Goal: Task Accomplishment & Management: Complete application form

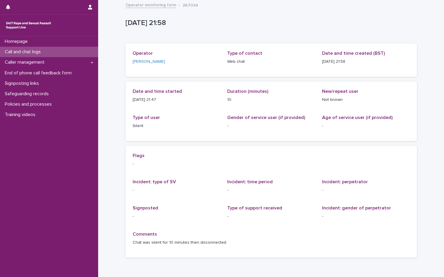
click at [44, 51] on p "Call and chat logs" at bounding box center [23, 52] width 43 height 6
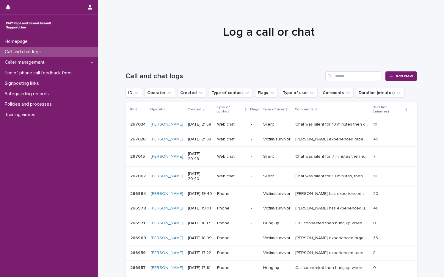
scroll to position [51, 0]
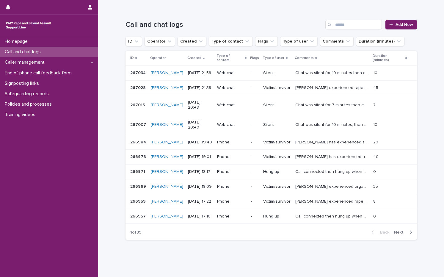
click at [407, 230] on div "button" at bounding box center [409, 232] width 5 height 5
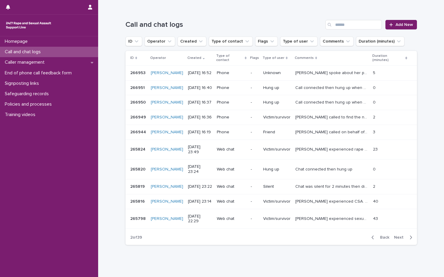
click at [377, 235] on span "Back" at bounding box center [383, 237] width 13 height 4
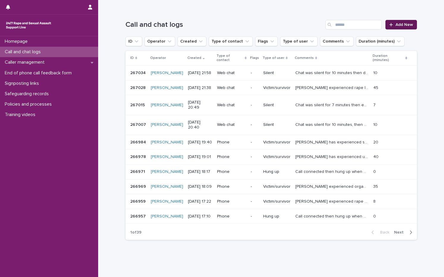
click at [396, 26] on span "Add New" at bounding box center [405, 25] width 18 height 4
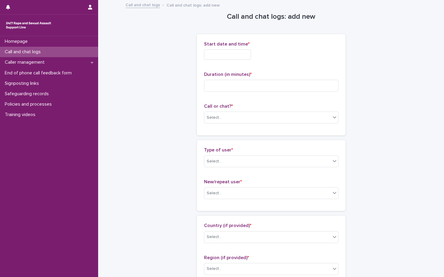
click at [238, 56] on input "text" at bounding box center [227, 54] width 47 height 10
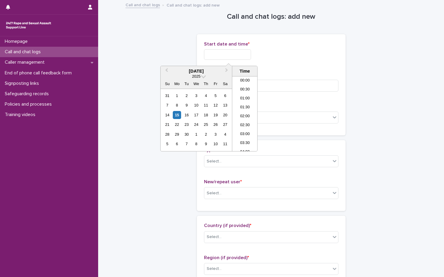
scroll to position [354, 0]
click at [178, 113] on div "15" at bounding box center [177, 115] width 8 height 8
click at [242, 136] on li "23:00" at bounding box center [244, 137] width 25 height 9
click at [238, 51] on input "**********" at bounding box center [227, 54] width 47 height 10
type input "**********"
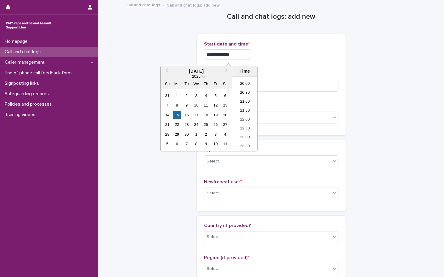
click at [301, 40] on div "**********" at bounding box center [271, 84] width 149 height 101
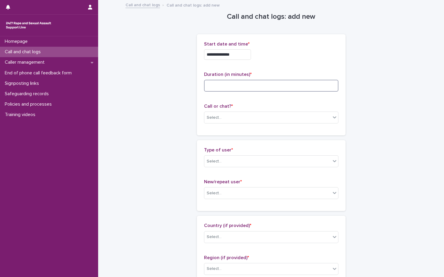
click at [278, 90] on input at bounding box center [271, 86] width 134 height 12
type input "**"
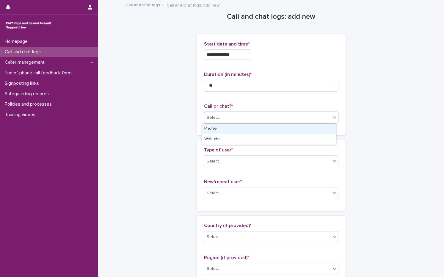
click at [225, 114] on div "Select..." at bounding box center [267, 118] width 126 height 10
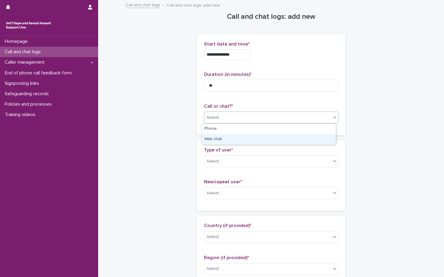
click at [222, 140] on div "Web chat" at bounding box center [269, 139] width 134 height 10
click at [216, 158] on div "Select..." at bounding box center [214, 161] width 15 height 6
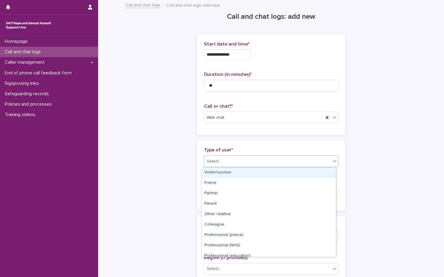
click at [211, 173] on div "Victim/survivor" at bounding box center [269, 172] width 134 height 10
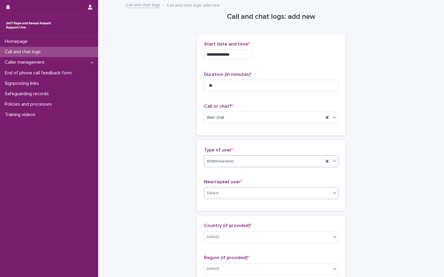
click at [214, 191] on div "Select..." at bounding box center [214, 193] width 15 height 6
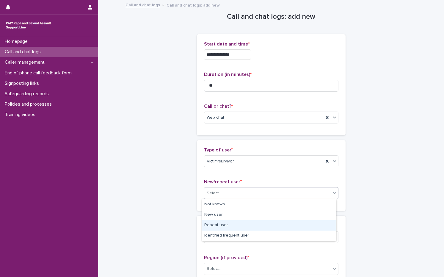
click at [215, 222] on div "Repeat user" at bounding box center [269, 225] width 134 height 10
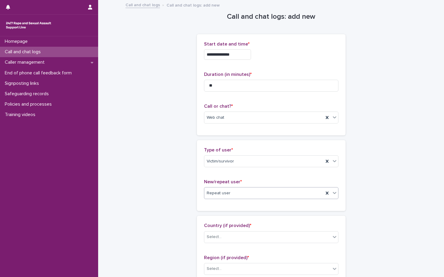
scroll to position [89, 0]
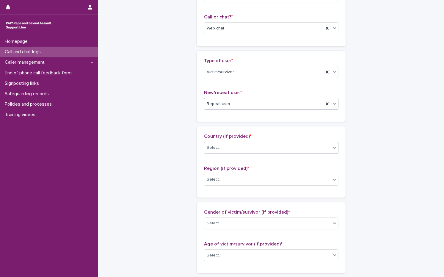
click at [225, 148] on div "Select..." at bounding box center [267, 148] width 126 height 10
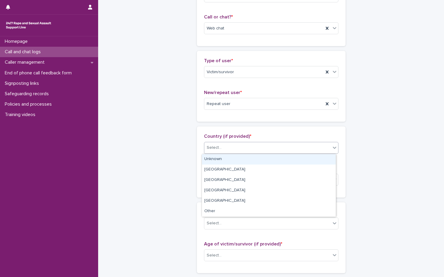
click at [226, 160] on div "Unknown" at bounding box center [269, 159] width 134 height 10
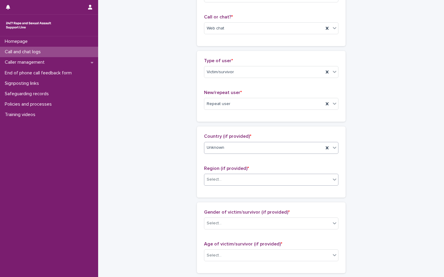
click at [222, 179] on div "Select..." at bounding box center [267, 180] width 126 height 10
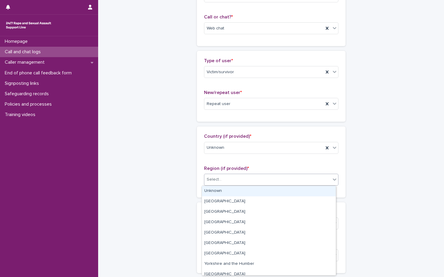
click at [218, 192] on div "Unknown" at bounding box center [269, 191] width 134 height 10
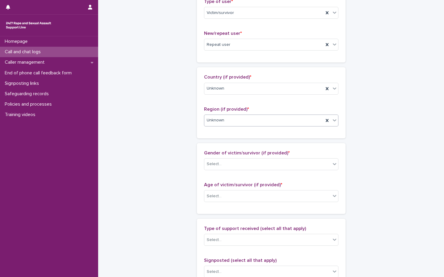
scroll to position [149, 0]
click at [229, 168] on div "Select..." at bounding box center [267, 164] width 126 height 10
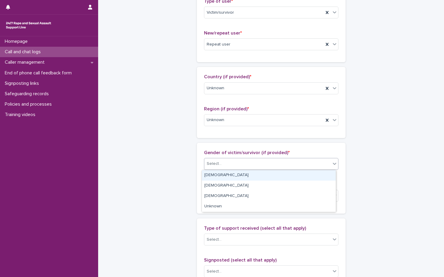
drag, startPoint x: 230, startPoint y: 181, endPoint x: 234, endPoint y: 177, distance: 5.5
click at [234, 177] on div "[DEMOGRAPHIC_DATA]" at bounding box center [269, 175] width 134 height 10
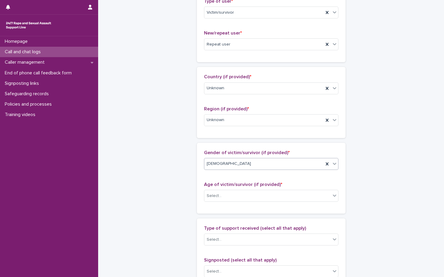
scroll to position [208, 0]
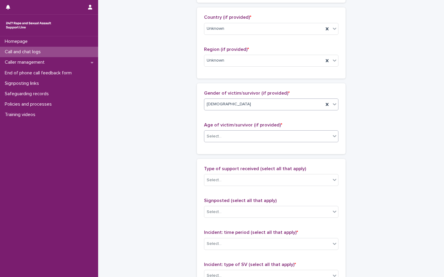
click at [228, 136] on div "Select..." at bounding box center [267, 136] width 126 height 10
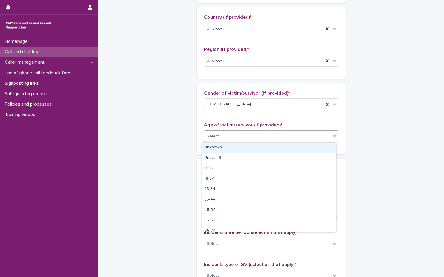
click at [225, 145] on div "Unknown" at bounding box center [269, 148] width 134 height 10
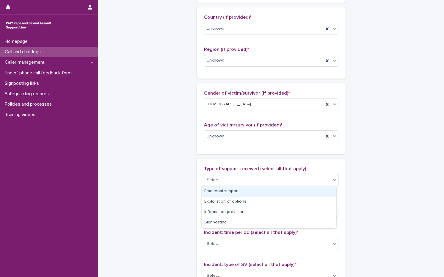
click at [222, 180] on input "text" at bounding box center [222, 180] width 1 height 5
click at [218, 191] on div "Emotional support" at bounding box center [269, 191] width 134 height 10
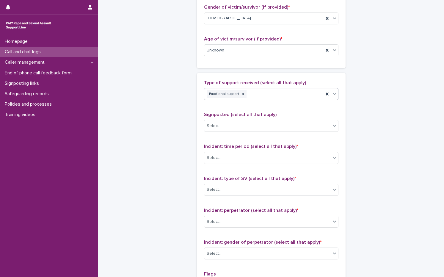
scroll to position [298, 0]
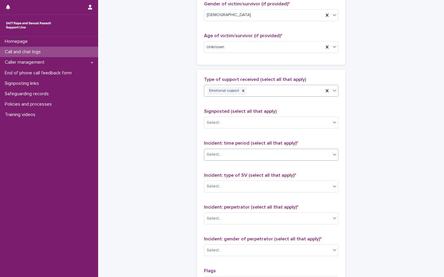
click at [239, 158] on div "Select..." at bounding box center [267, 155] width 126 height 10
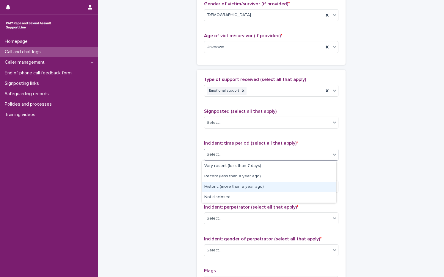
click at [231, 187] on div "Historic (more than a year ago)" at bounding box center [269, 187] width 134 height 10
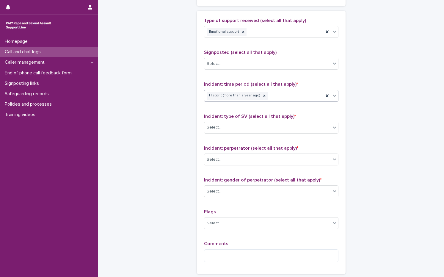
scroll to position [357, 0]
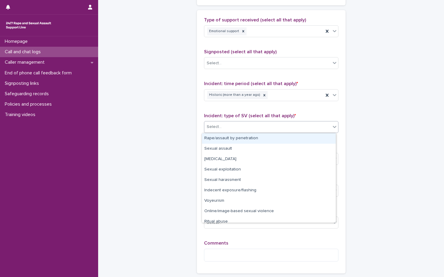
click at [232, 125] on div "Select..." at bounding box center [267, 127] width 126 height 10
click at [230, 143] on div "Rape/assault by penetration" at bounding box center [269, 138] width 134 height 10
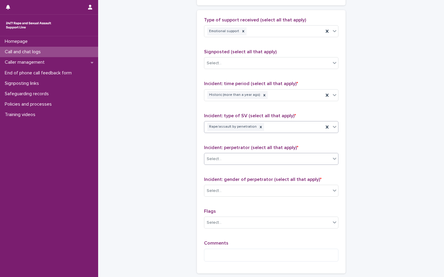
click at [226, 160] on div "Select..." at bounding box center [267, 159] width 126 height 10
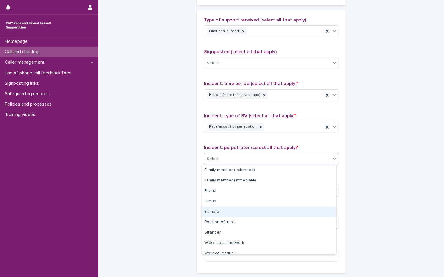
click at [217, 210] on div "Intimate" at bounding box center [269, 212] width 134 height 10
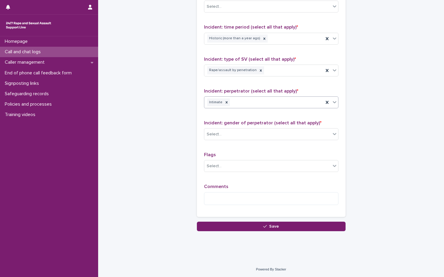
scroll to position [414, 0]
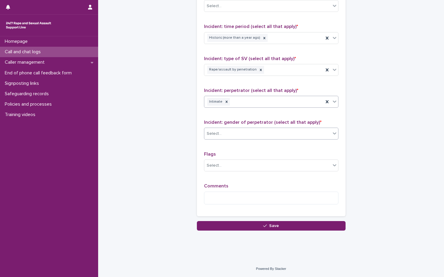
click at [243, 134] on div "Select..." at bounding box center [267, 134] width 126 height 10
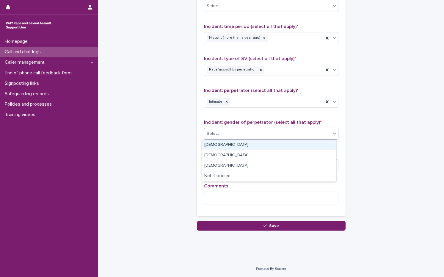
click at [233, 144] on div "[DEMOGRAPHIC_DATA]" at bounding box center [269, 145] width 134 height 10
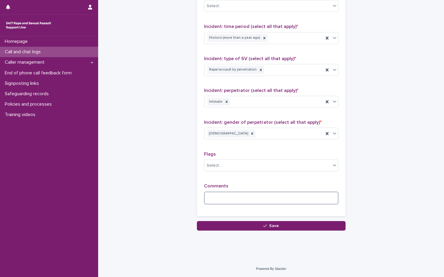
click at [221, 192] on textarea at bounding box center [271, 198] width 134 height 13
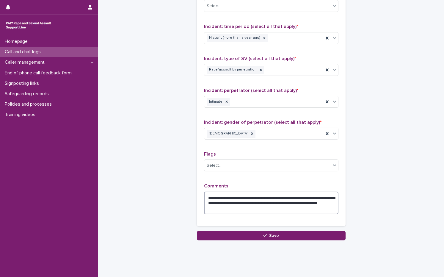
type textarea "**********"
click at [257, 237] on button "Save" at bounding box center [271, 236] width 149 height 10
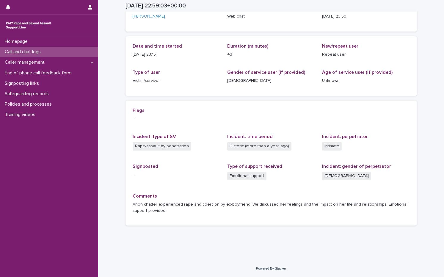
scroll to position [45, 0]
